Goal: Transaction & Acquisition: Purchase product/service

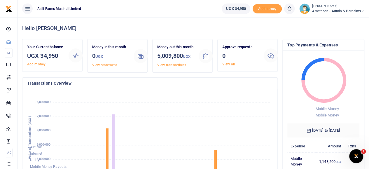
click at [197, 116] on foreignobject "Airtime Internet Utility Mobile Money Payouts Transfers Deposits Cards" at bounding box center [150, 142] width 246 height 96
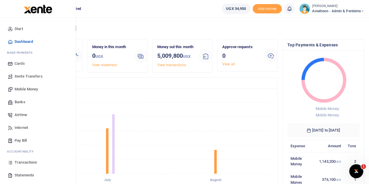
click at [20, 163] on span "Transactions" at bounding box center [26, 163] width 22 height 6
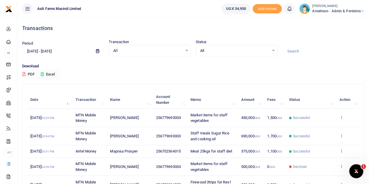
click at [341, 117] on icon at bounding box center [341, 117] width 4 height 4
click at [322, 127] on link "View details" at bounding box center [320, 127] width 46 height 8
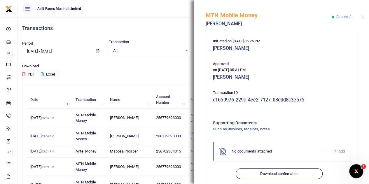
scroll to position [126, 0]
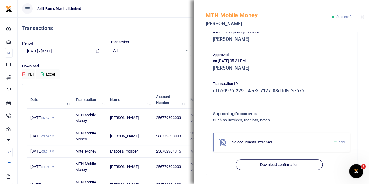
click at [339, 142] on span "Add" at bounding box center [342, 142] width 6 height 4
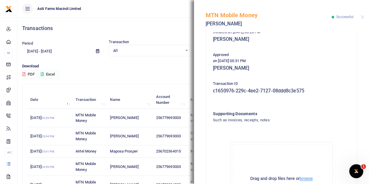
click at [306, 178] on button "browse" at bounding box center [306, 179] width 13 height 4
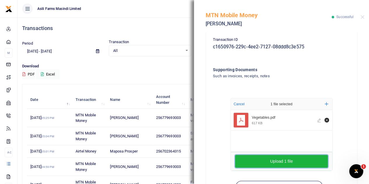
scroll to position [184, 0]
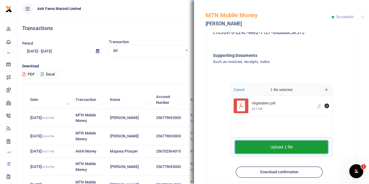
click at [282, 146] on button "Upload 1 file" at bounding box center [281, 147] width 93 height 13
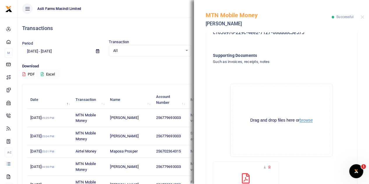
scroll to position [247, 0]
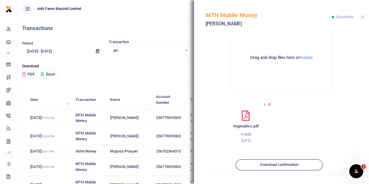
click at [362, 17] on button "Close" at bounding box center [363, 17] width 4 height 4
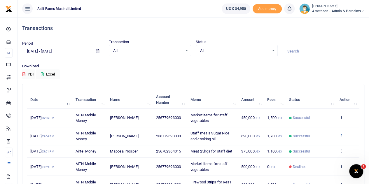
click at [341, 135] on icon at bounding box center [341, 136] width 4 height 4
click at [318, 144] on link "View details" at bounding box center [320, 146] width 46 height 8
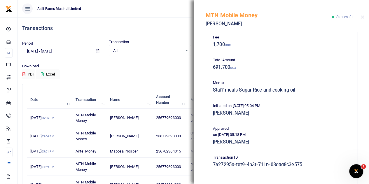
scroll to position [126, 0]
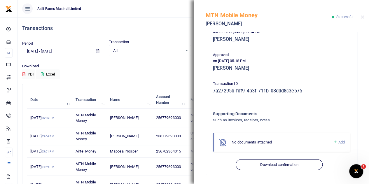
click at [339, 143] on span "Add" at bounding box center [342, 142] width 6 height 4
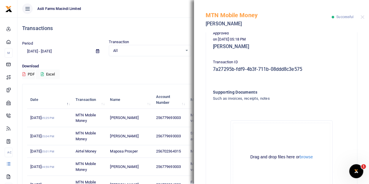
scroll to position [191, 0]
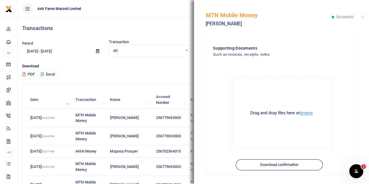
click at [305, 113] on button "browse" at bounding box center [306, 113] width 13 height 4
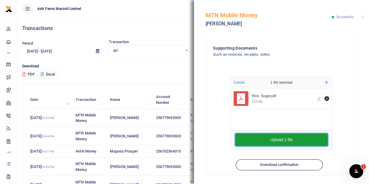
click at [281, 141] on button "Upload 1 file" at bounding box center [281, 139] width 93 height 13
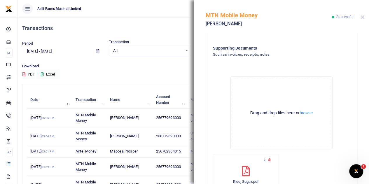
click at [362, 16] on button "Close" at bounding box center [363, 17] width 4 height 4
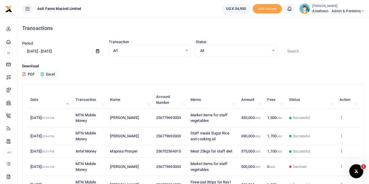
click at [341, 153] on icon at bounding box center [341, 151] width 4 height 4
click at [326, 164] on link "View details" at bounding box center [320, 164] width 46 height 8
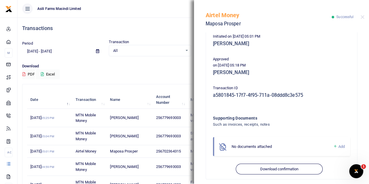
scroll to position [126, 0]
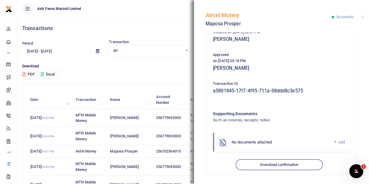
click at [339, 142] on span "Add" at bounding box center [342, 142] width 6 height 4
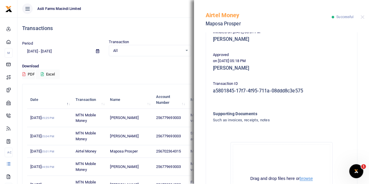
click at [304, 179] on button "browse" at bounding box center [306, 179] width 13 height 4
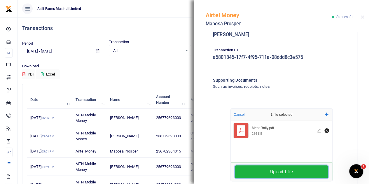
scroll to position [191, 0]
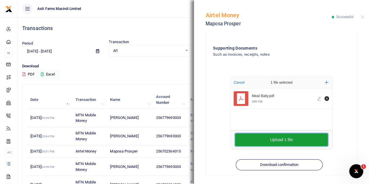
click at [276, 140] on button "Upload 1 file" at bounding box center [281, 139] width 93 height 13
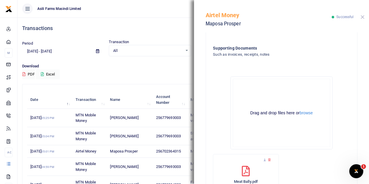
click at [364, 17] on button "Close" at bounding box center [363, 17] width 4 height 4
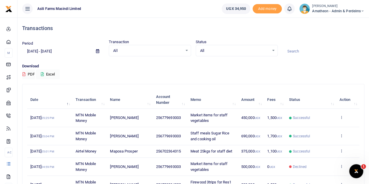
scroll to position [29, 0]
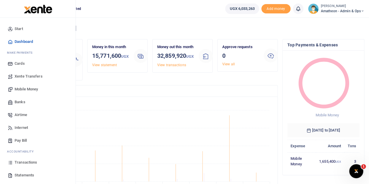
click at [17, 163] on span "Transactions" at bounding box center [26, 163] width 22 height 6
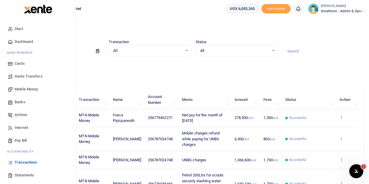
click at [11, 175] on icon at bounding box center [10, 175] width 5 height 5
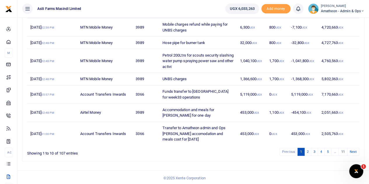
scroll to position [110, 0]
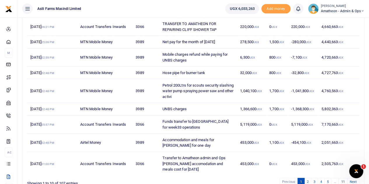
scroll to position [117, 0]
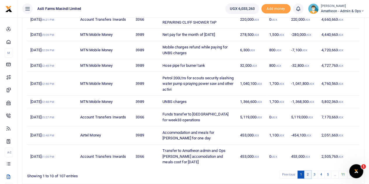
click at [309, 171] on link "2" at bounding box center [307, 175] width 7 height 8
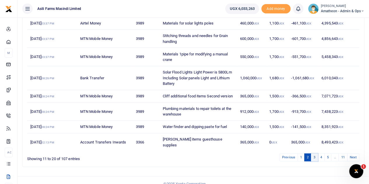
click at [316, 155] on link "3" at bounding box center [314, 158] width 7 height 8
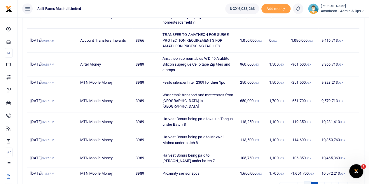
click at [308, 182] on link "2" at bounding box center [307, 186] width 7 height 8
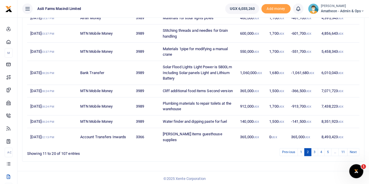
scroll to position [122, 0]
click at [302, 151] on link "1" at bounding box center [301, 152] width 7 height 8
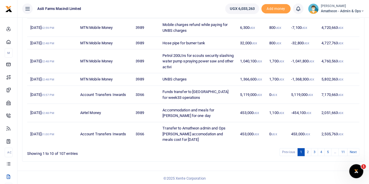
scroll to position [140, 0]
drag, startPoint x: 307, startPoint y: 149, endPoint x: 276, endPoint y: 100, distance: 58.1
click at [308, 149] on link "2" at bounding box center [307, 152] width 7 height 8
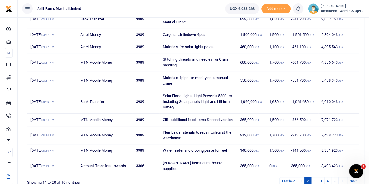
scroll to position [122, 0]
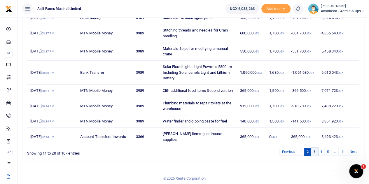
click at [314, 151] on link "3" at bounding box center [314, 152] width 7 height 8
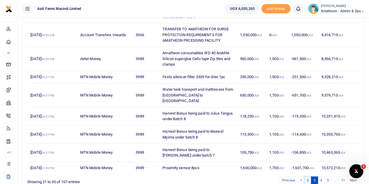
click at [308, 177] on link "2" at bounding box center [307, 181] width 7 height 8
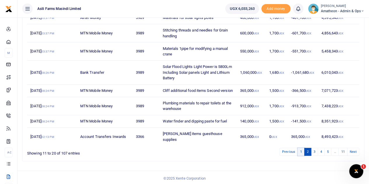
click at [302, 150] on link "1" at bounding box center [301, 152] width 7 height 8
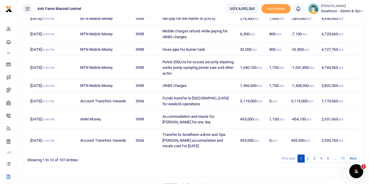
scroll to position [140, 0]
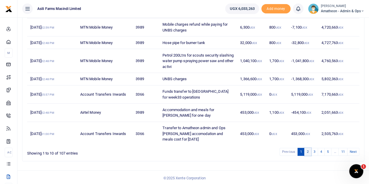
click at [308, 150] on link "2" at bounding box center [307, 152] width 7 height 8
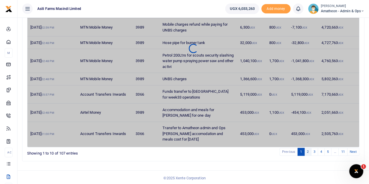
scroll to position [122, 0]
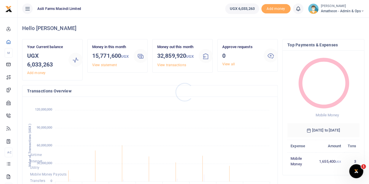
scroll to position [77, 68]
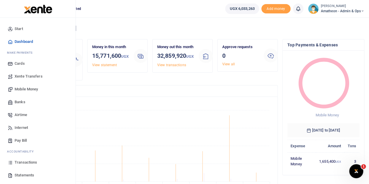
click at [20, 87] on span "Mobile Money" at bounding box center [26, 89] width 23 height 6
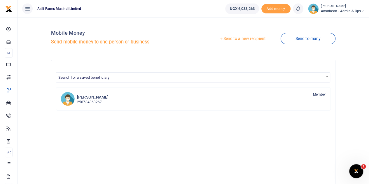
click at [241, 39] on link "Send to a new recipient" at bounding box center [242, 39] width 76 height 11
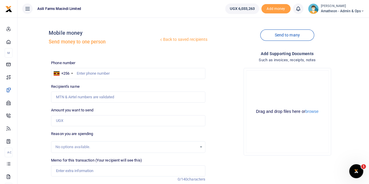
click at [314, 113] on div at bounding box center [184, 92] width 369 height 184
click at [314, 112] on button "browse" at bounding box center [312, 111] width 13 height 4
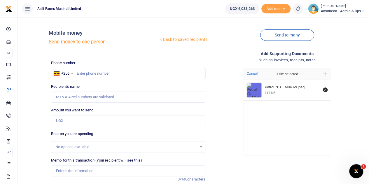
click at [95, 74] on input "text" at bounding box center [128, 73] width 154 height 11
type input "779679369"
type input "[PERSON_NAME]"
type input "779679369"
click at [70, 122] on input "Amount you want to send" at bounding box center [128, 120] width 154 height 11
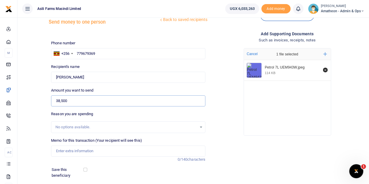
scroll to position [29, 0]
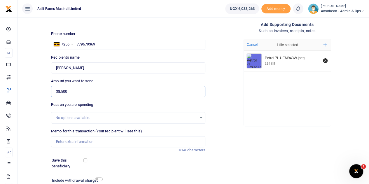
type input "38,500"
click at [79, 142] on input "Memo for this transaction (Your recipient will see this)" at bounding box center [128, 141] width 154 height 11
click at [111, 142] on input "Petrol 7Ltrs for security officer in [GEOGRAPHIC_DATA]" at bounding box center [128, 141] width 154 height 11
click at [107, 141] on input "Petrol 7Ltrs for security officer in [GEOGRAPHIC_DATA]" at bounding box center [128, 141] width 154 height 11
click at [121, 144] on input "Petrol 7Ltrs for security officer supervison in [GEOGRAPHIC_DATA]" at bounding box center [128, 141] width 154 height 11
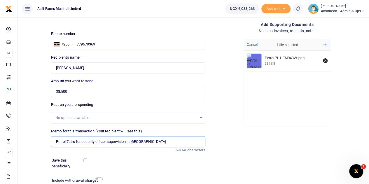
click at [108, 142] on input "Petrol 7Ltrs for security officer supervision in [GEOGRAPHIC_DATA]" at bounding box center [128, 141] width 154 height 11
click at [137, 142] on input "Petrol 7Ltrs for security officer daily supervision in [GEOGRAPHIC_DATA]" at bounding box center [128, 141] width 154 height 11
click at [140, 141] on input "Petrol 7Ltrs for security officer daily supervision in [GEOGRAPHIC_DATA]" at bounding box center [128, 141] width 154 height 11
click at [163, 141] on input "Petrol 7Ltrs for security officer daily supervision of [GEOGRAPHIC_DATA]" at bounding box center [128, 141] width 154 height 11
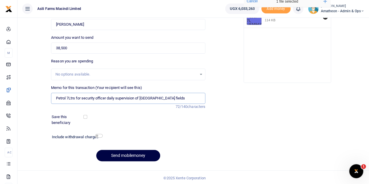
scroll to position [74, 0]
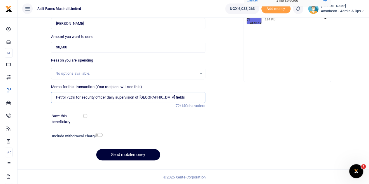
type input "Petrol 7Ltrs for security officer daily supervision of [GEOGRAPHIC_DATA] fields"
click at [127, 156] on button "Send mobilemoney" at bounding box center [128, 154] width 64 height 11
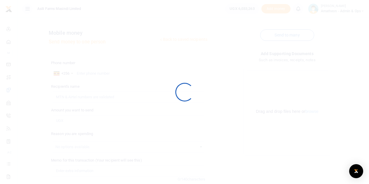
scroll to position [74, 0]
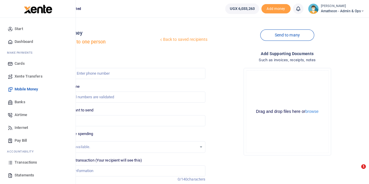
click at [17, 162] on span "Transactions" at bounding box center [26, 163] width 22 height 6
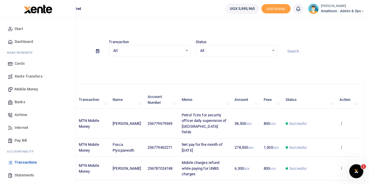
click at [18, 174] on span "Statements" at bounding box center [25, 175] width 20 height 6
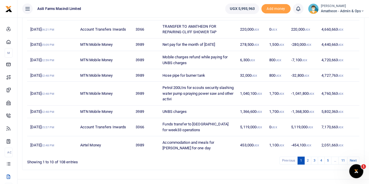
scroll to position [134, 0]
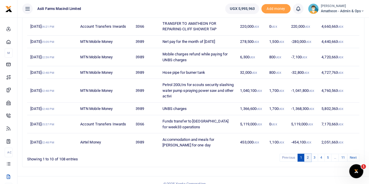
click at [309, 154] on link "2" at bounding box center [307, 158] width 7 height 8
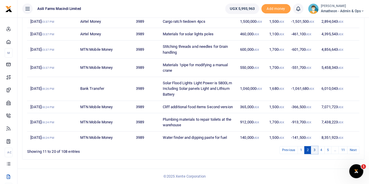
click at [315, 150] on link "3" at bounding box center [314, 150] width 7 height 8
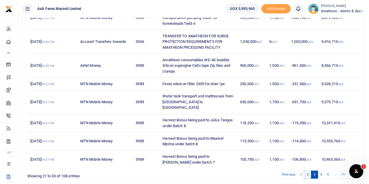
click at [309, 171] on link "2" at bounding box center [307, 175] width 7 height 8
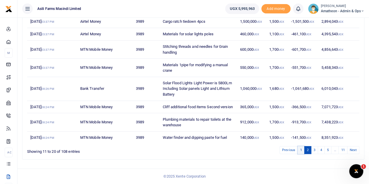
click at [302, 151] on link "1" at bounding box center [301, 150] width 7 height 8
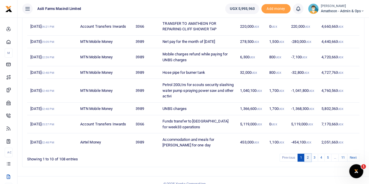
click at [309, 154] on link "2" at bounding box center [307, 158] width 7 height 8
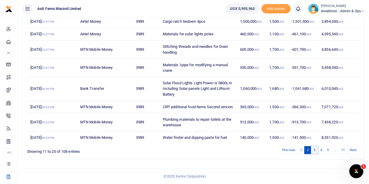
click at [315, 150] on link "3" at bounding box center [314, 150] width 7 height 8
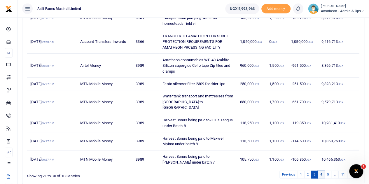
click at [323, 171] on link "4" at bounding box center [321, 175] width 7 height 8
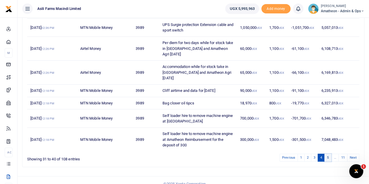
click at [329, 154] on link "5" at bounding box center [328, 158] width 7 height 8
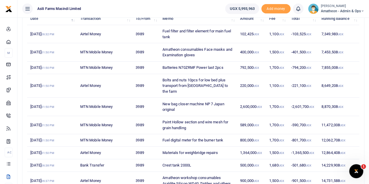
scroll to position [117, 0]
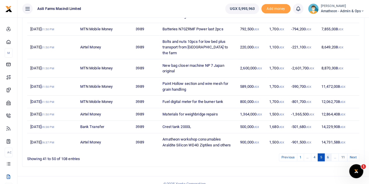
click at [329, 154] on link "6" at bounding box center [328, 158] width 7 height 8
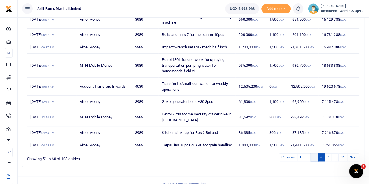
click at [314, 161] on link "5" at bounding box center [314, 158] width 7 height 8
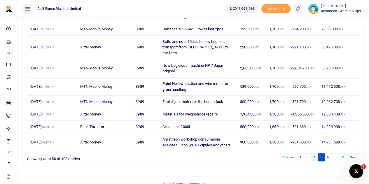
click at [314, 154] on link "4" at bounding box center [314, 158] width 7 height 8
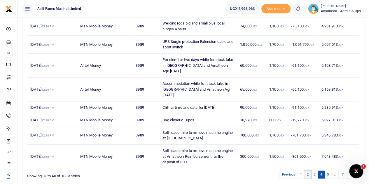
click at [308, 171] on link "2" at bounding box center [307, 175] width 7 height 8
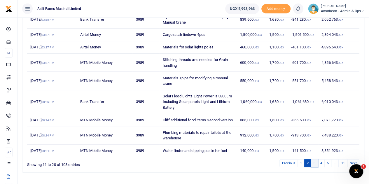
click at [315, 167] on link "3" at bounding box center [314, 163] width 7 height 8
